Goal: Task Accomplishment & Management: Use online tool/utility

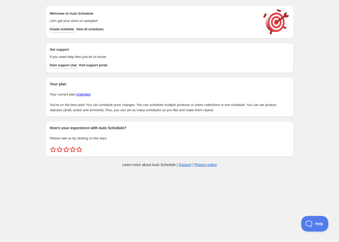
click at [61, 29] on span "Create schedule" at bounding box center [62, 29] width 24 height 4
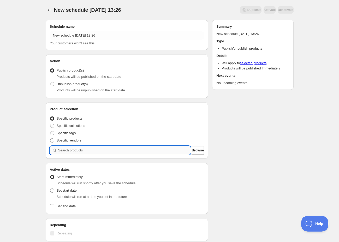
click at [91, 150] on input "search" at bounding box center [124, 150] width 132 height 8
type input "b"
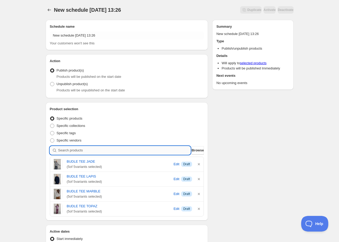
click at [73, 151] on input "search" at bounding box center [124, 150] width 132 height 8
type input "h"
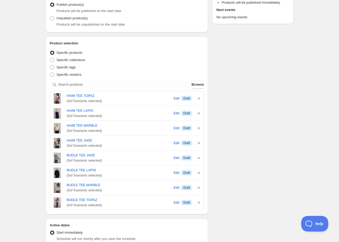
scroll to position [66, 0]
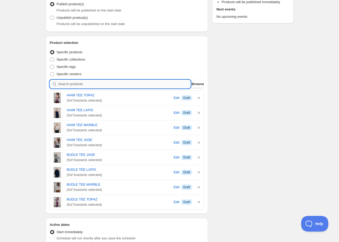
click at [65, 87] on input "search" at bounding box center [124, 84] width 132 height 8
type input "h"
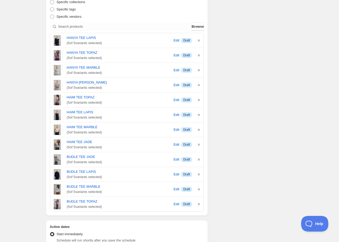
scroll to position [125, 0]
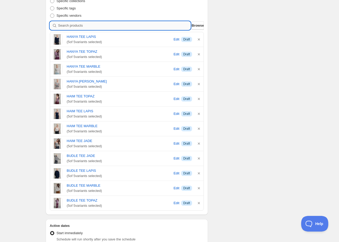
click at [68, 23] on input "search" at bounding box center [124, 25] width 132 height 8
type input "h"
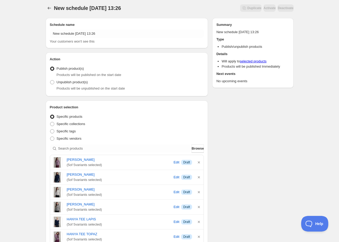
scroll to position [0, 0]
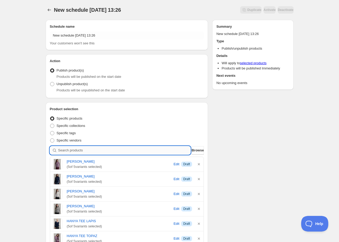
click at [72, 149] on input "search" at bounding box center [124, 150] width 132 height 8
type input "s"
click at [98, 151] on input "search" at bounding box center [124, 150] width 132 height 8
type input "s"
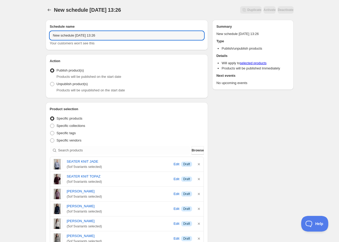
drag, startPoint x: 85, startPoint y: 31, endPoint x: 41, endPoint y: 27, distance: 44.7
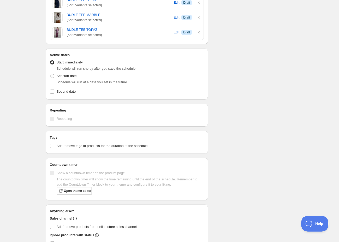
scroll to position [425, 0]
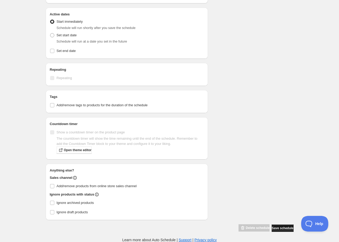
type input "NEW DROP 220825"
click at [279, 228] on span "Save schedule" at bounding box center [282, 228] width 22 height 4
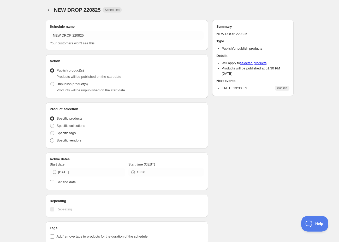
radio input "true"
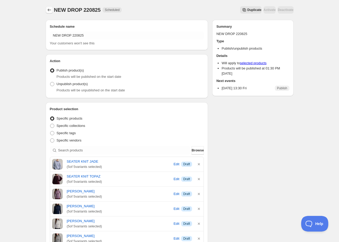
click at [50, 9] on icon "Schedules" at bounding box center [49, 9] width 5 height 5
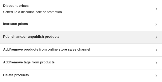
click at [35, 39] on div "Publish and/or unpublish products" at bounding box center [31, 37] width 56 height 6
